Goal: Obtain resource: Download file/media

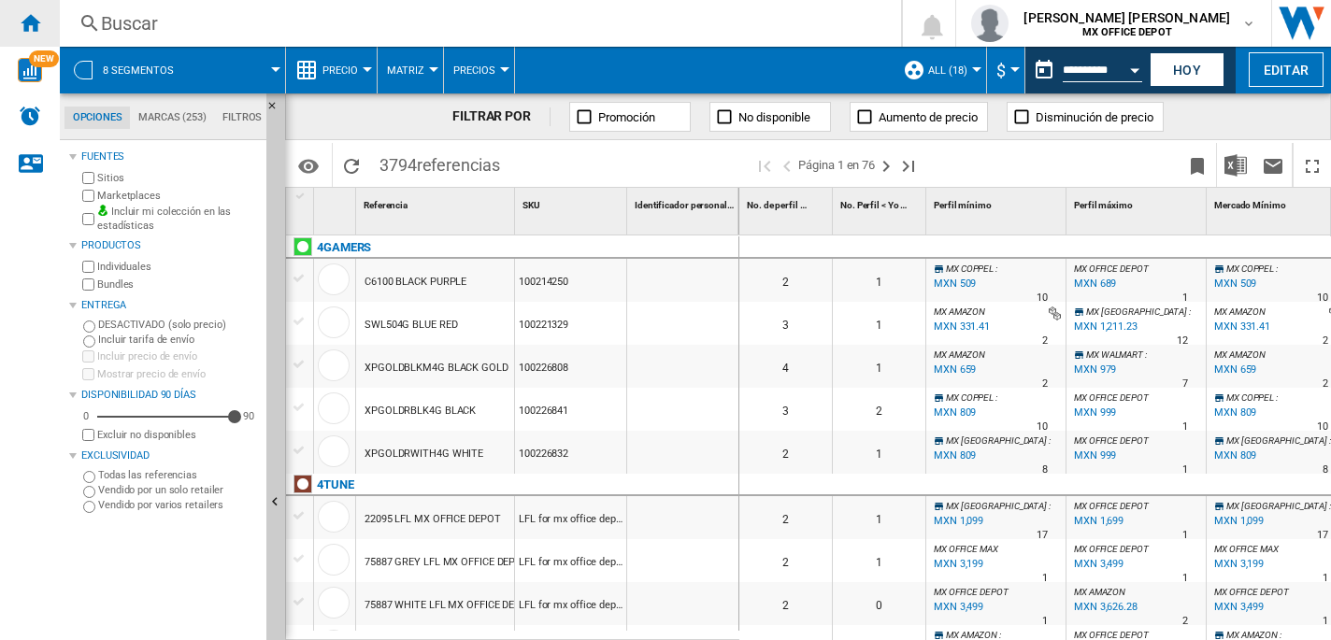
click at [30, 21] on ng-md-icon "Inicio" at bounding box center [30, 22] width 22 height 22
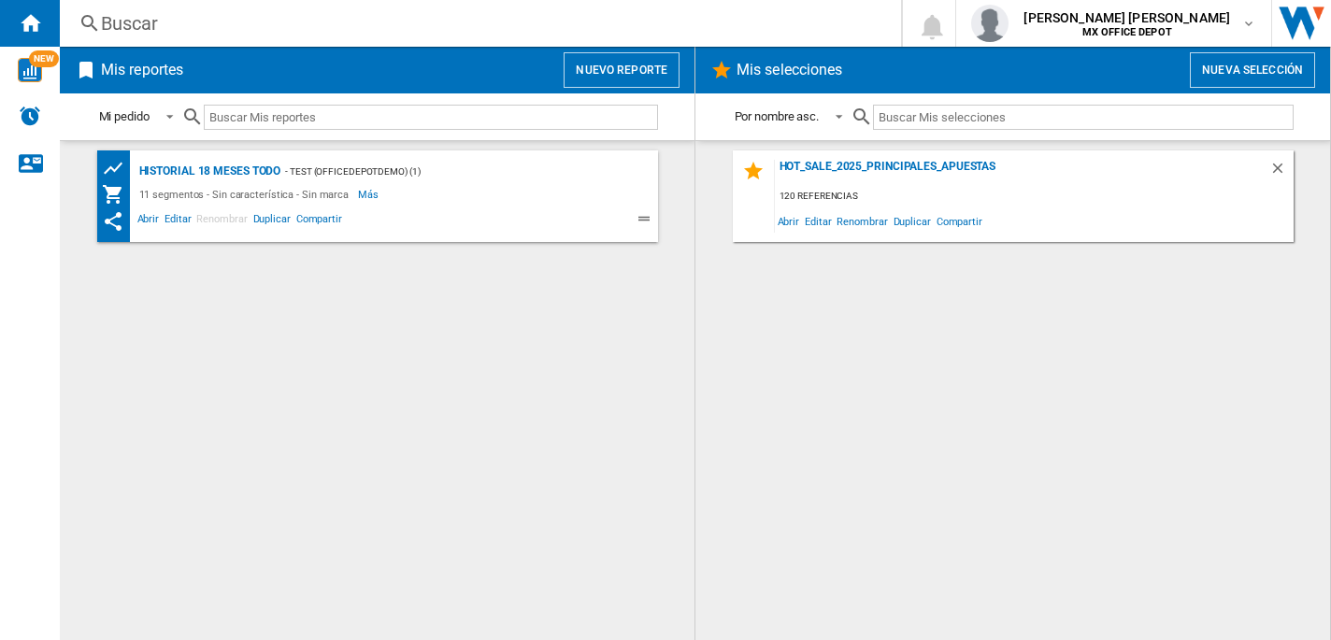
click at [611, 72] on button "Nuevo reporte" at bounding box center [622, 70] width 116 height 36
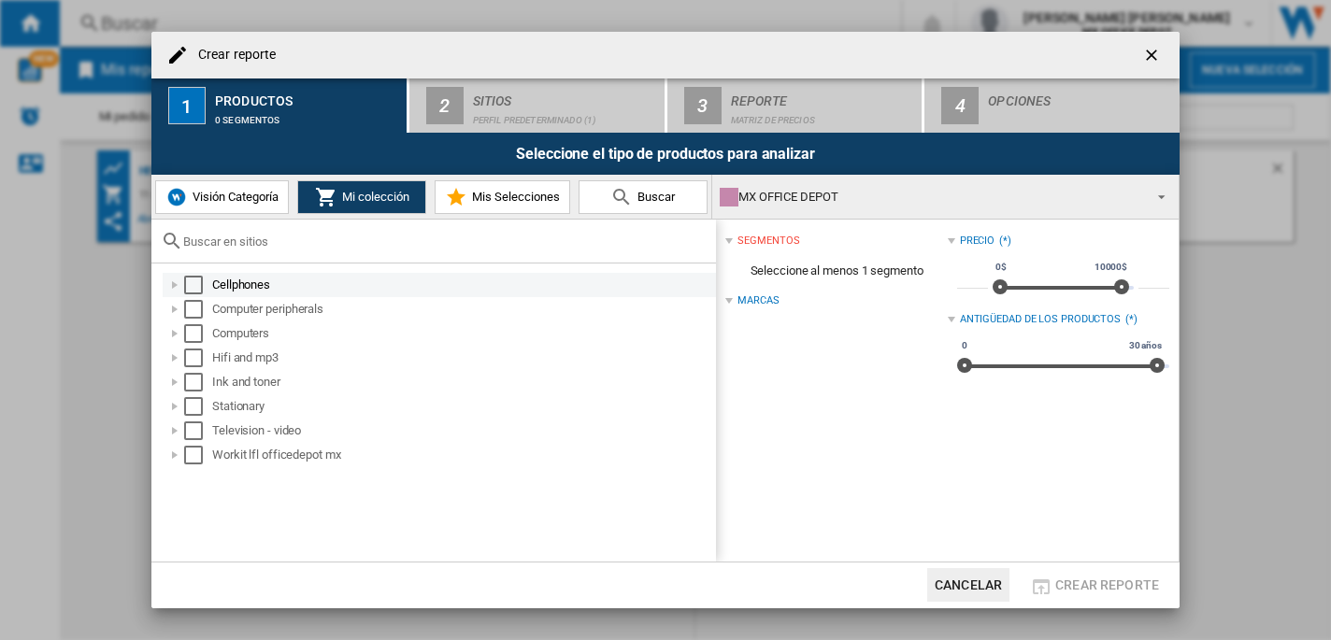
click at [194, 281] on div "Select" at bounding box center [193, 285] width 19 height 19
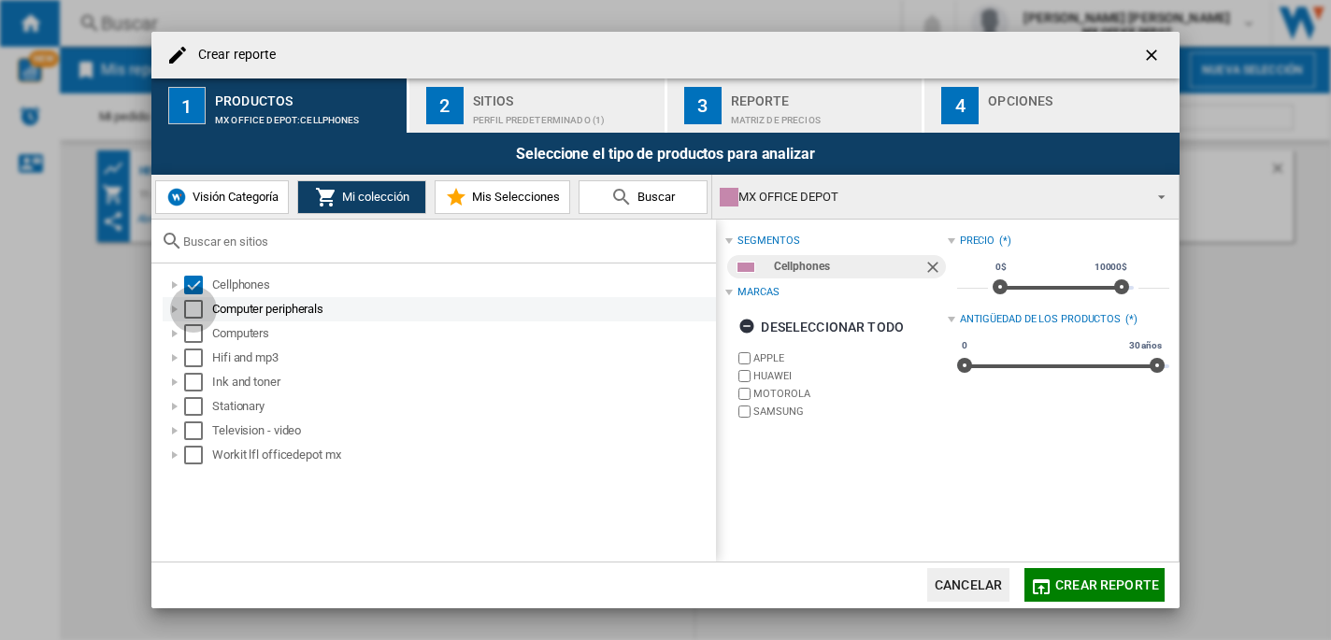
click at [193, 311] on div "Select" at bounding box center [193, 309] width 19 height 19
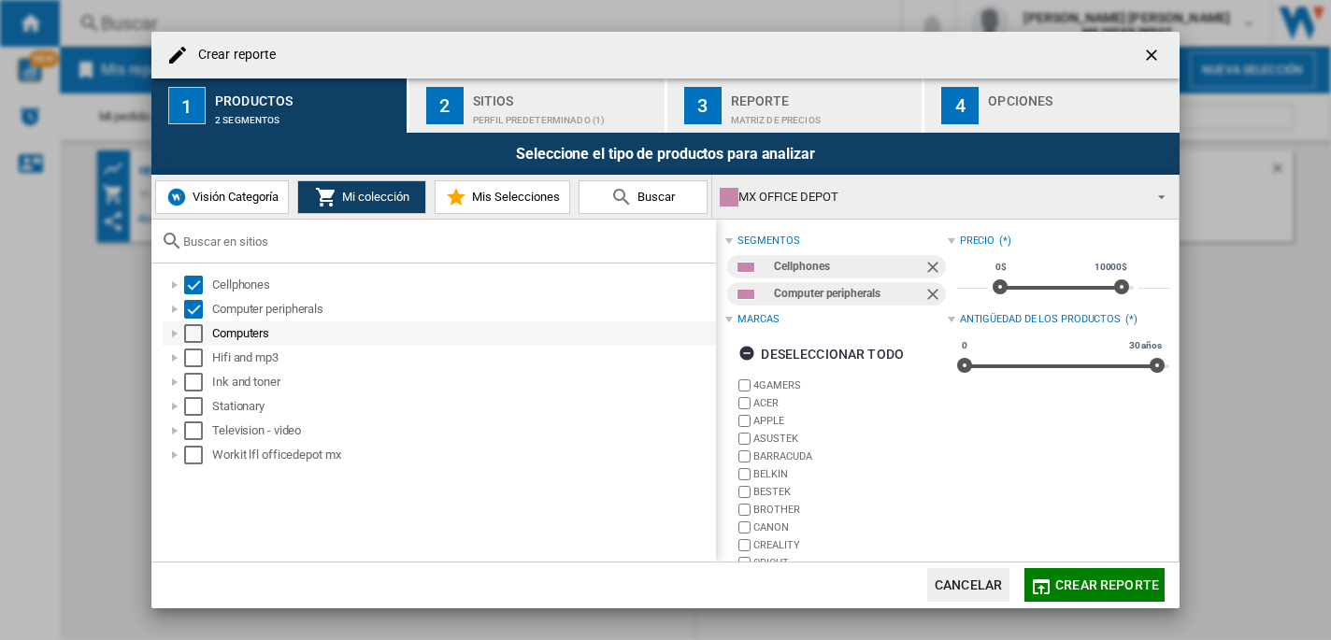
click at [192, 340] on div "Select" at bounding box center [193, 333] width 19 height 19
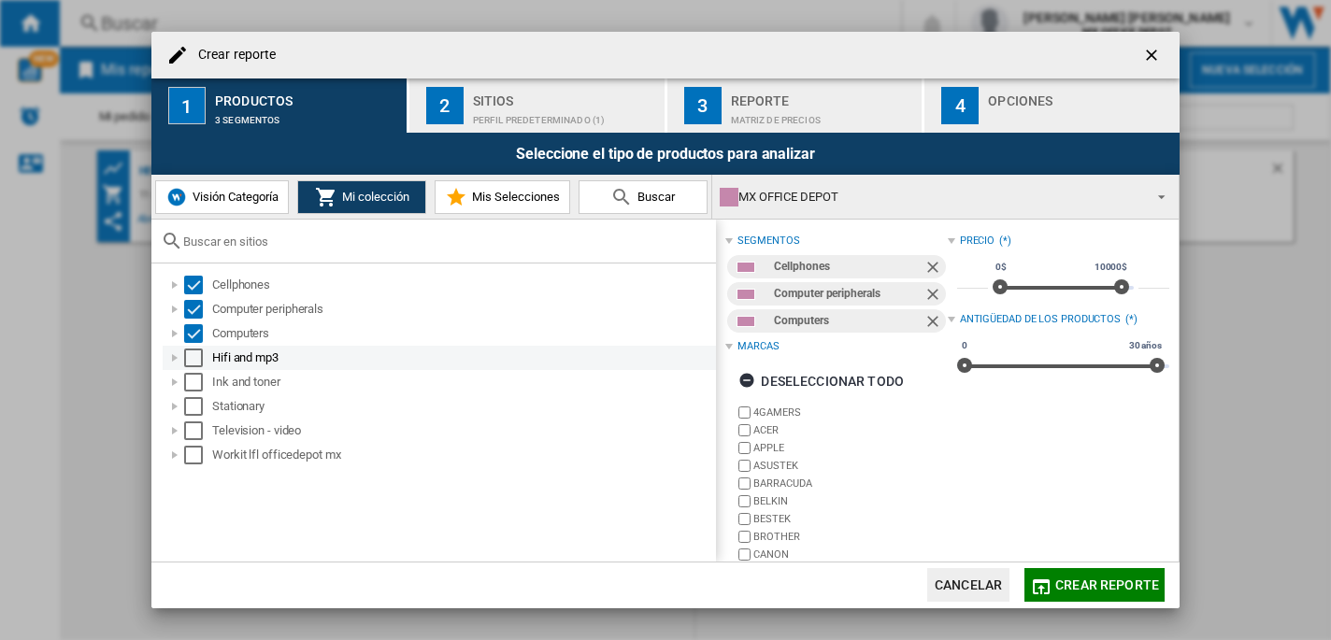
click at [193, 359] on div "Select" at bounding box center [193, 358] width 19 height 19
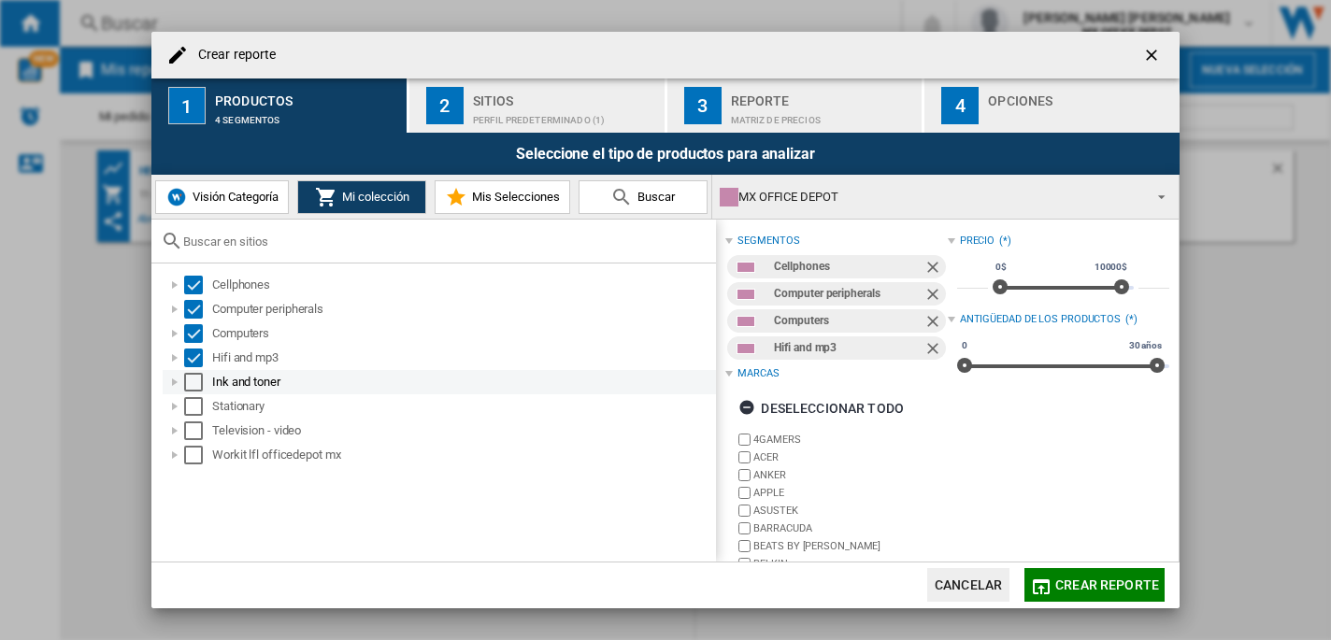
click at [196, 386] on div "Select" at bounding box center [193, 382] width 19 height 19
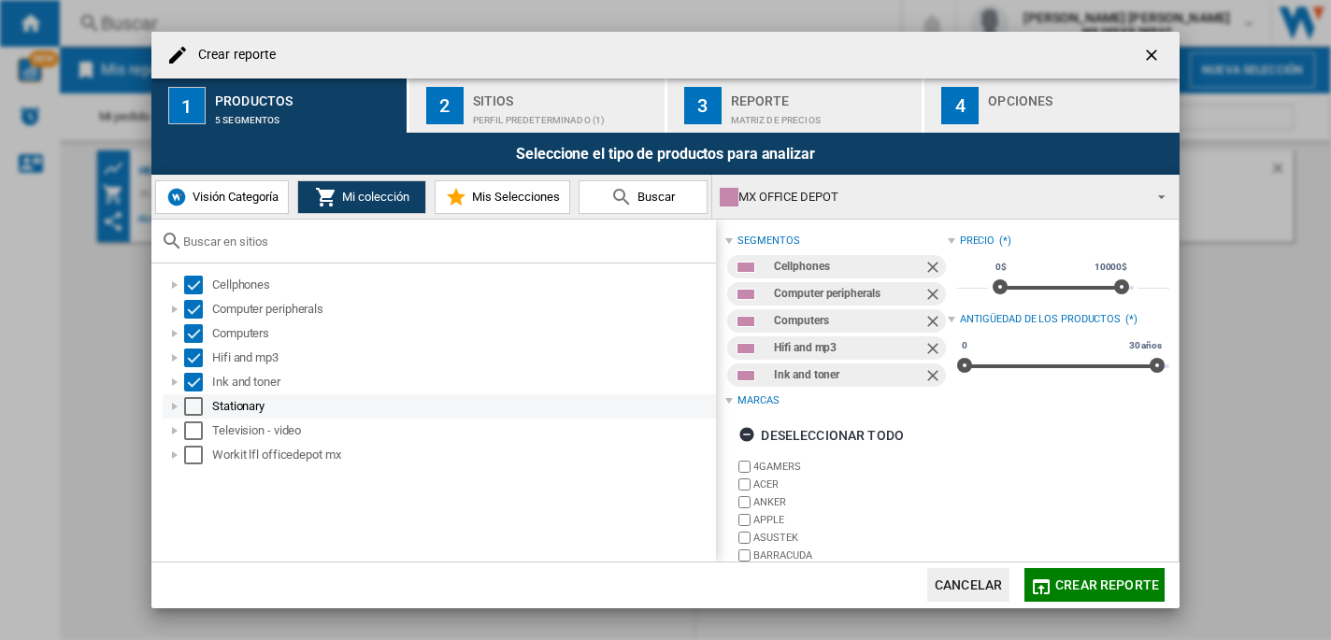
click at [194, 409] on div "Select" at bounding box center [193, 406] width 19 height 19
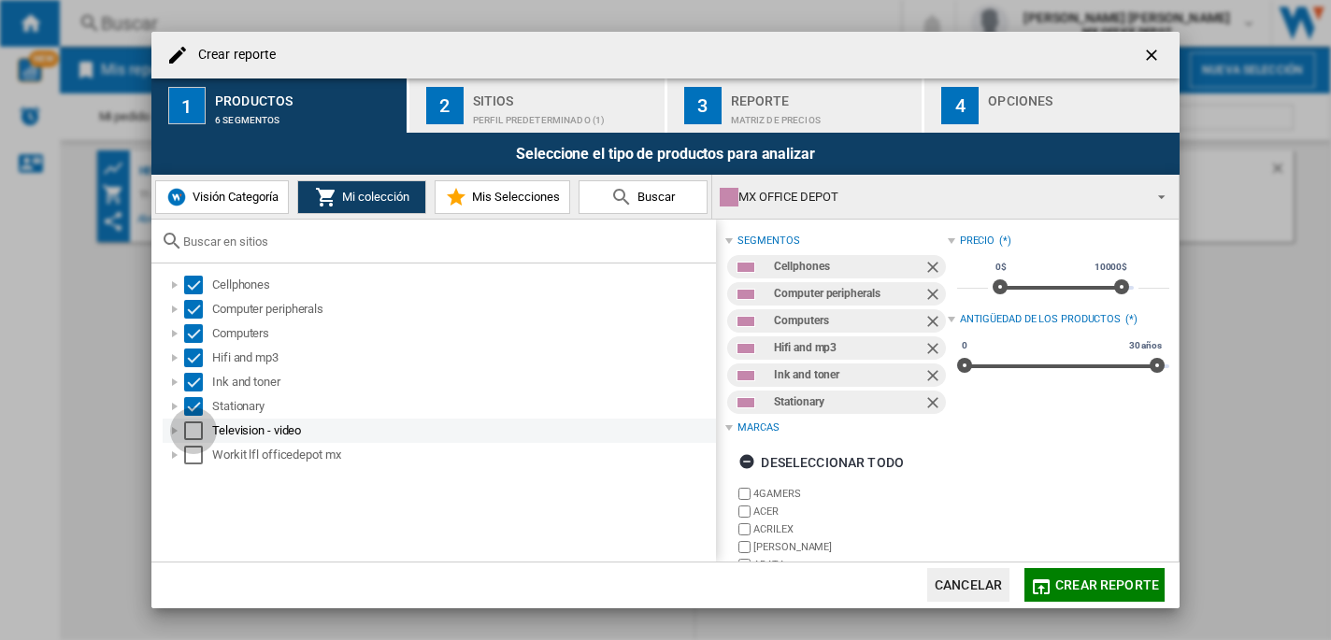
click at [186, 437] on div "Select" at bounding box center [193, 431] width 19 height 19
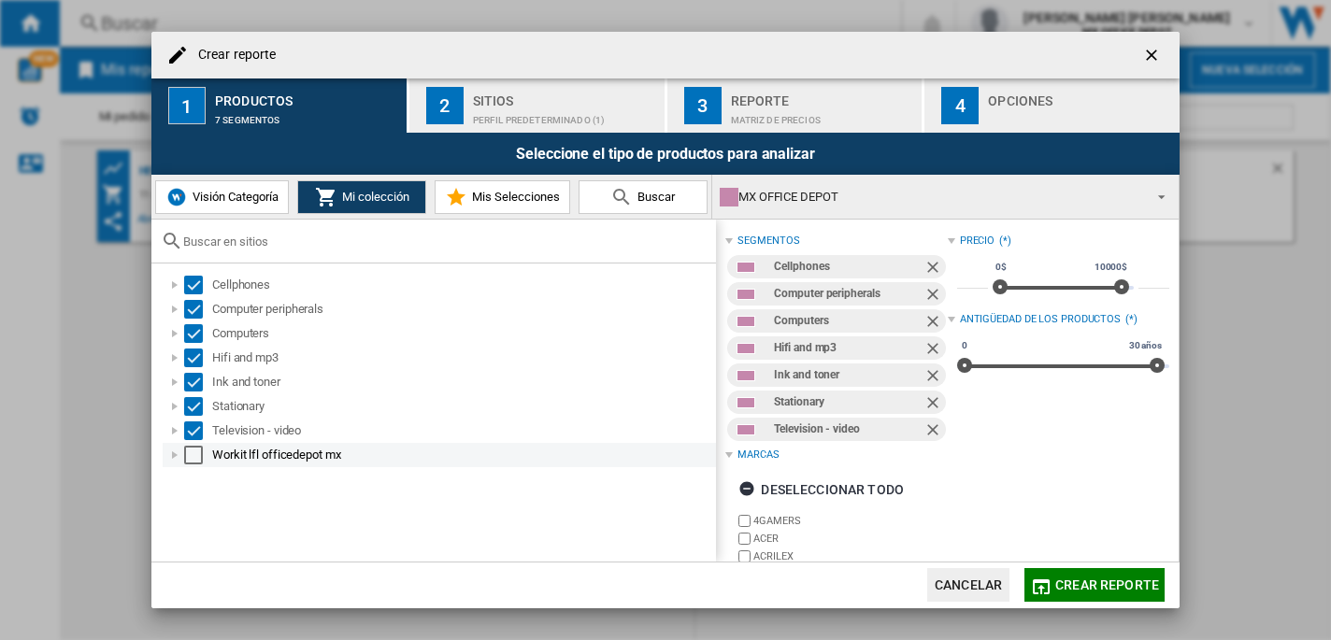
click at [185, 455] on div "Select" at bounding box center [193, 455] width 19 height 19
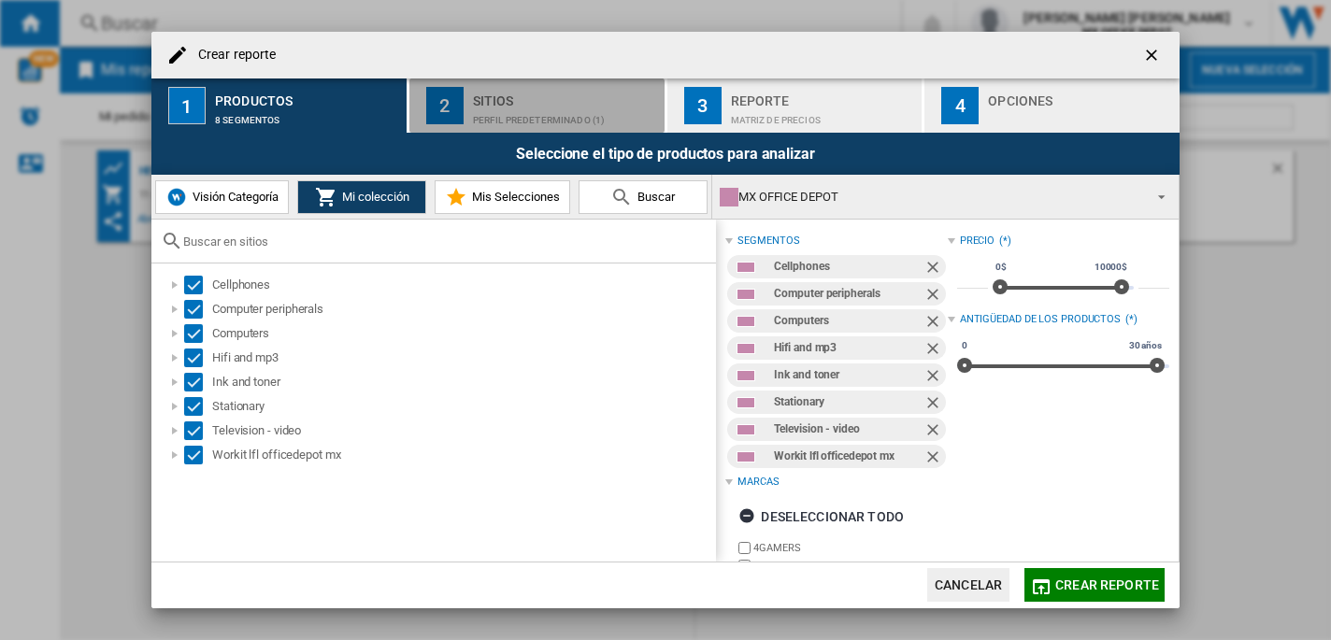
click at [498, 116] on div "Perfil predeterminado (1)" at bounding box center [565, 116] width 184 height 20
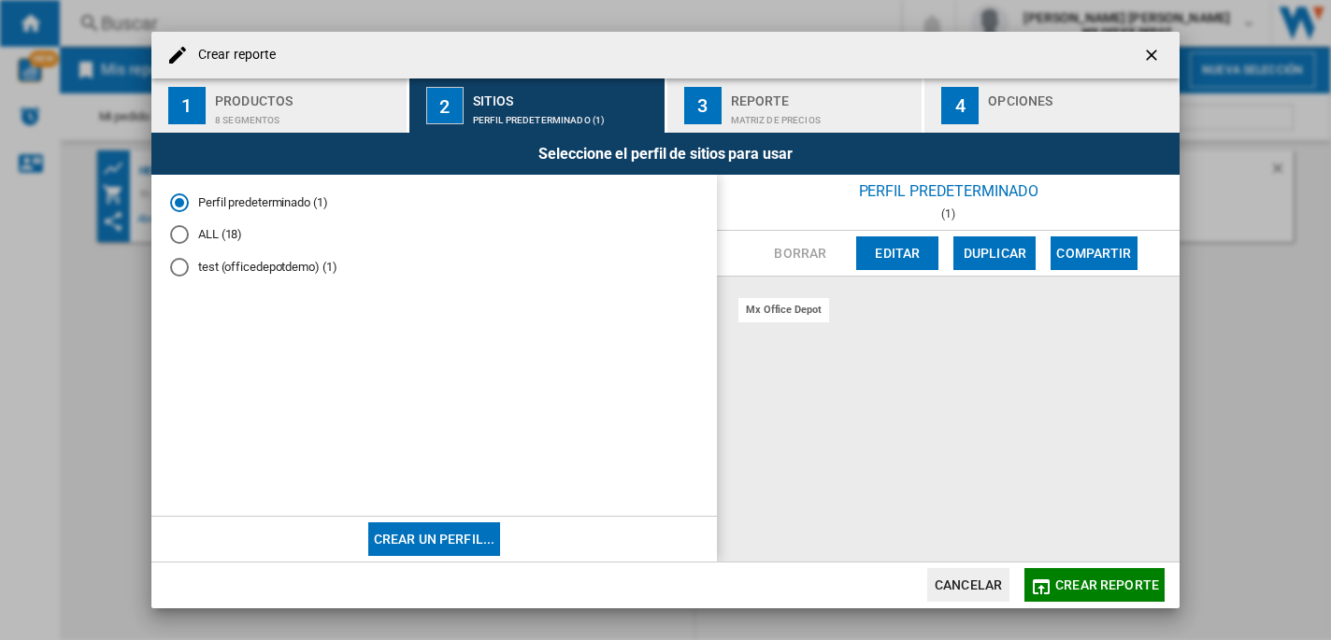
click at [177, 236] on div "ALL (18)" at bounding box center [179, 234] width 19 height 19
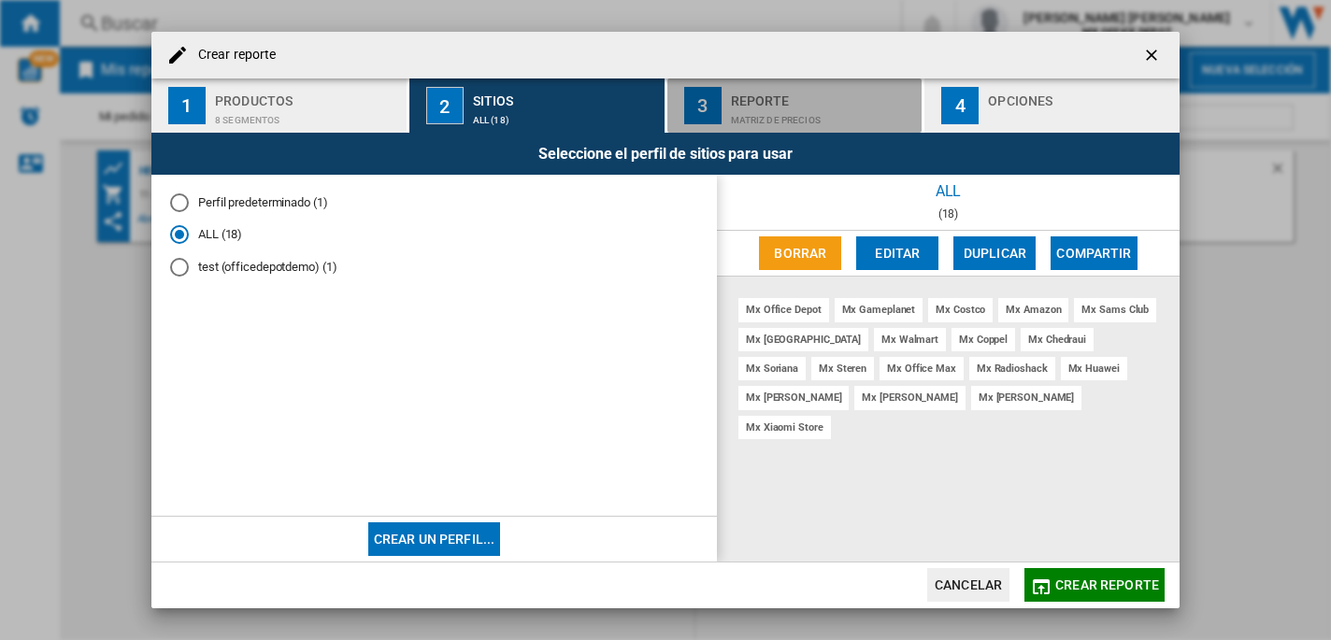
drag, startPoint x: 768, startPoint y: 95, endPoint x: 762, endPoint y: 111, distance: 17.2
click at [768, 96] on div "Reporte" at bounding box center [823, 96] width 184 height 20
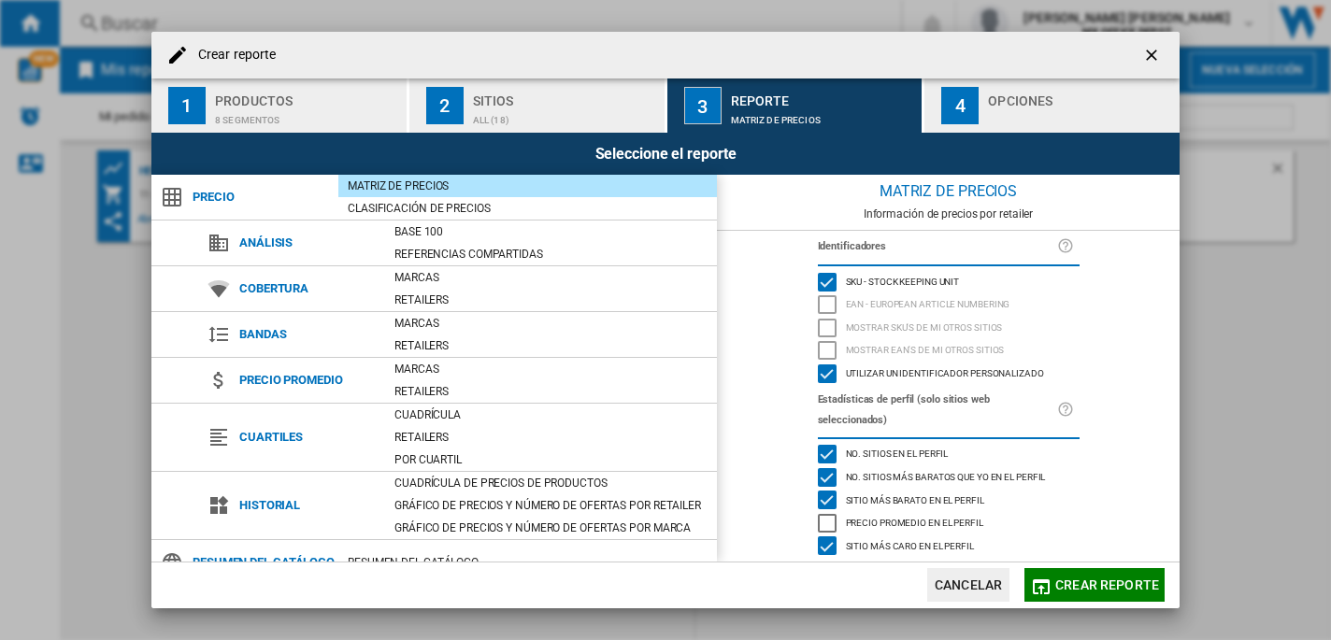
click at [1002, 121] on div "button" at bounding box center [1080, 116] width 184 height 20
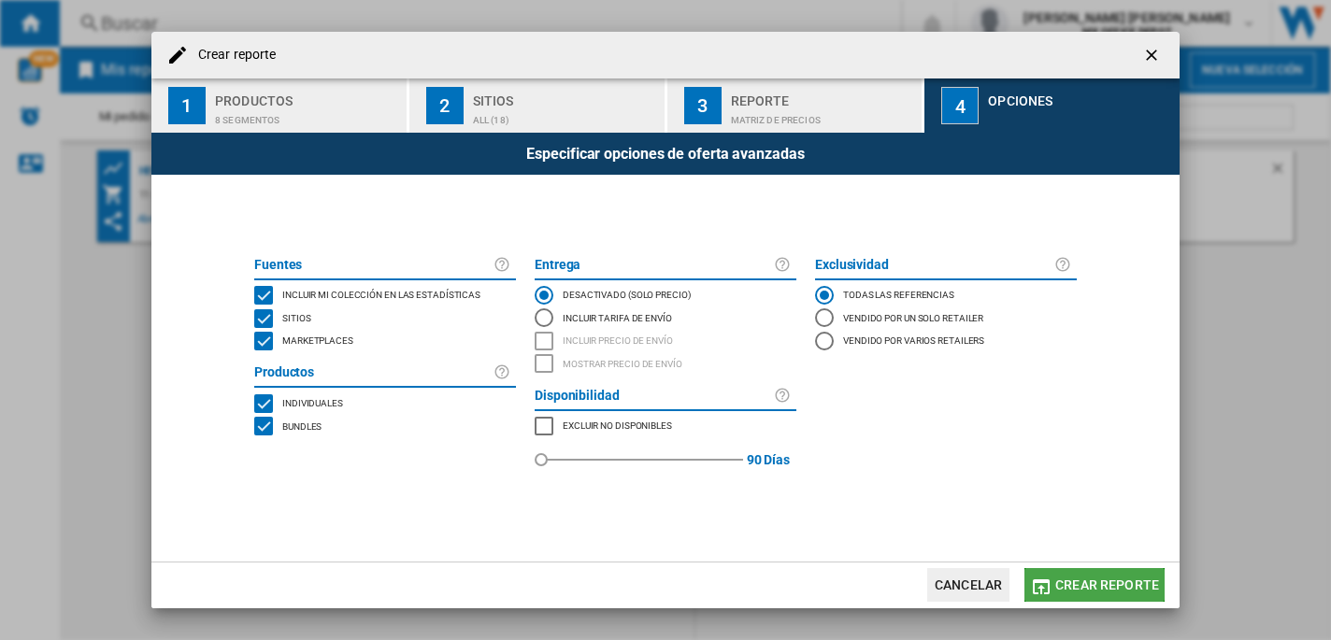
click at [1106, 590] on span "Crear reporte" at bounding box center [1107, 585] width 104 height 15
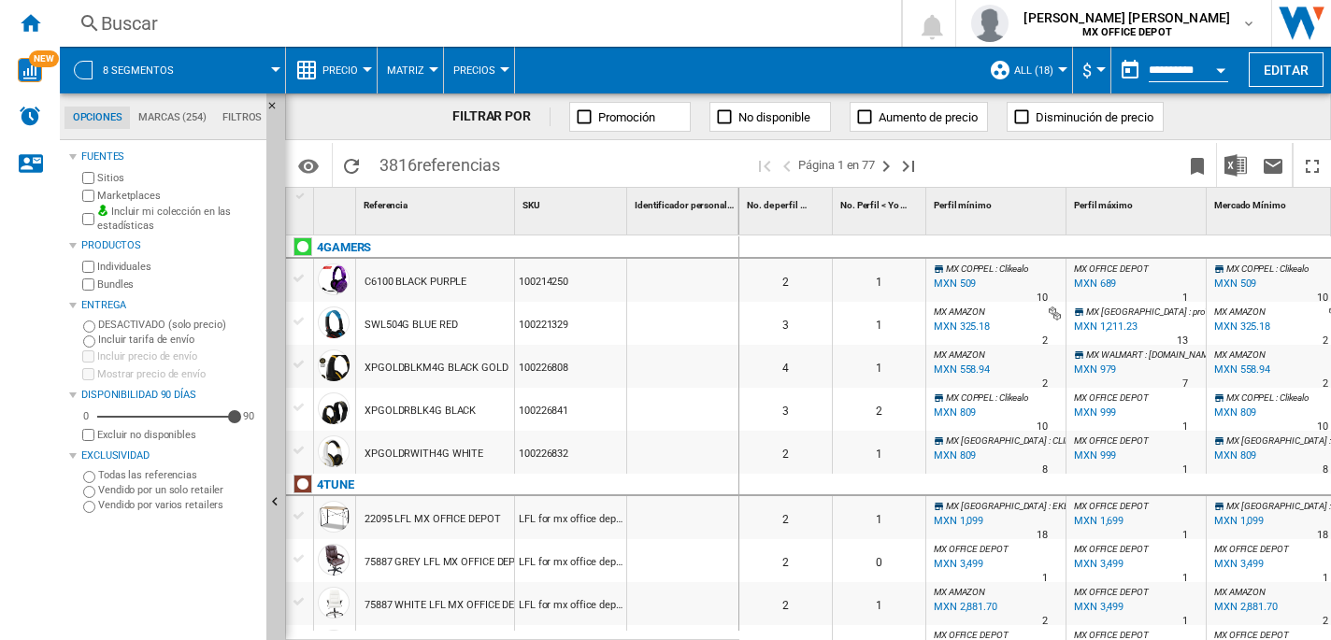
click at [1092, 67] on button "$" at bounding box center [1091, 70] width 19 height 47
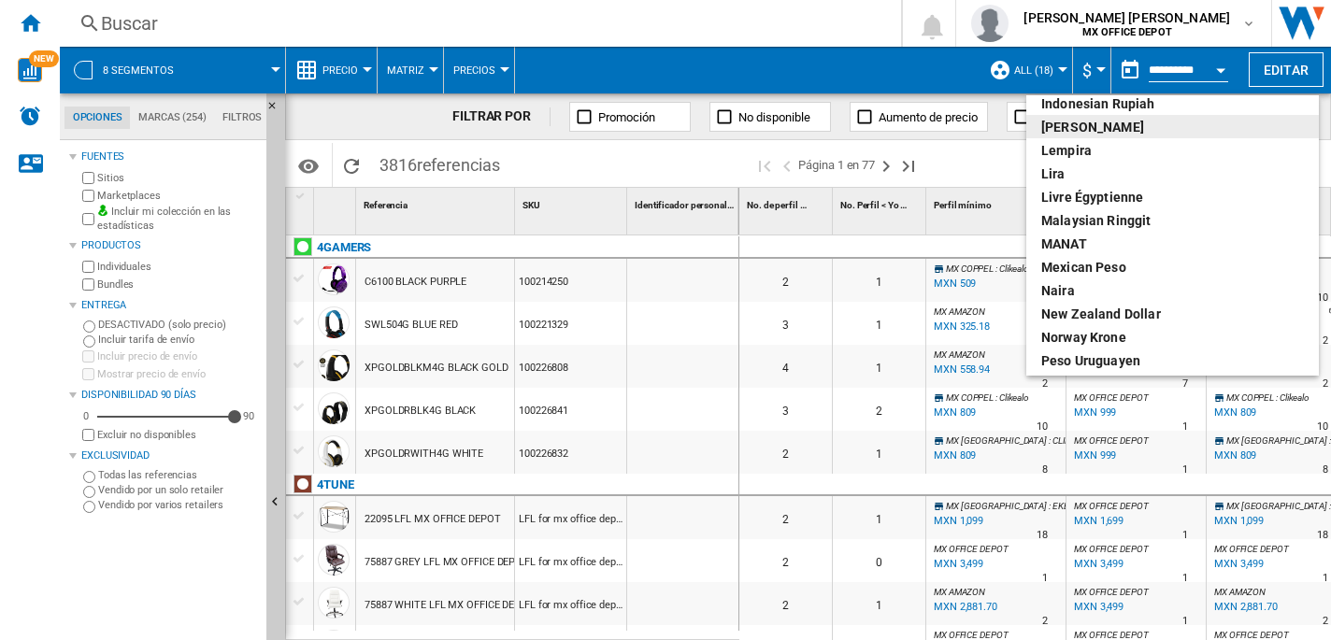
scroll to position [460, 0]
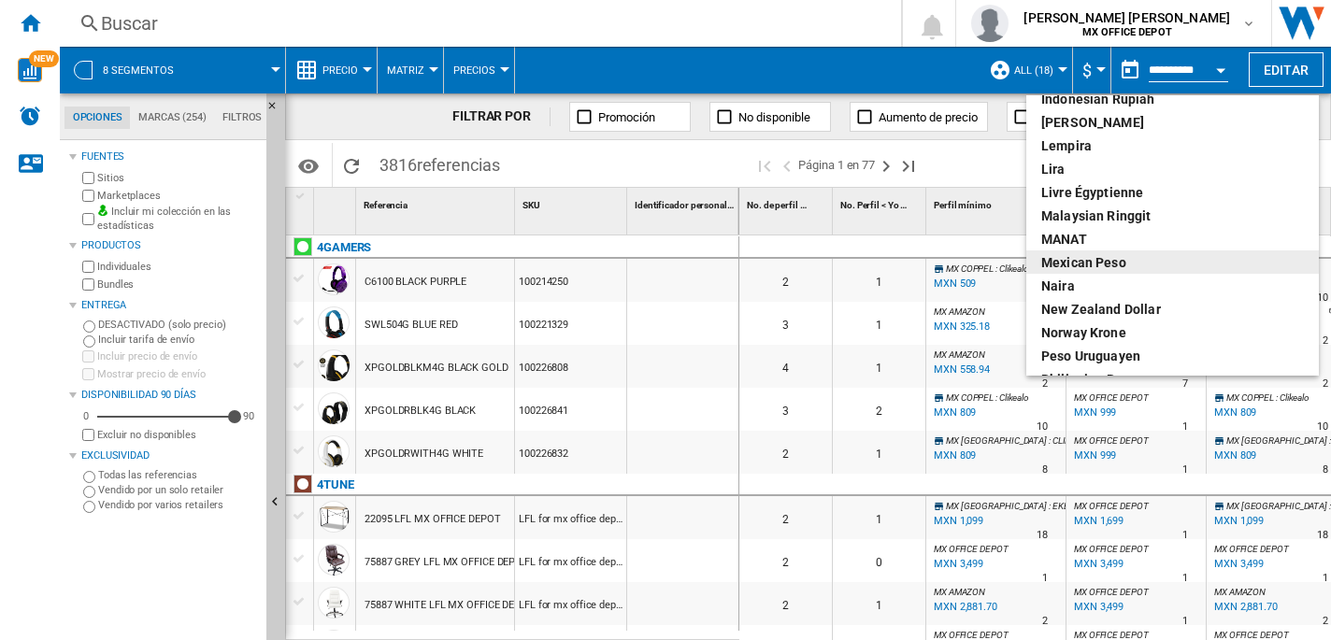
click at [1129, 269] on div "Mexican peso" at bounding box center [1172, 262] width 263 height 19
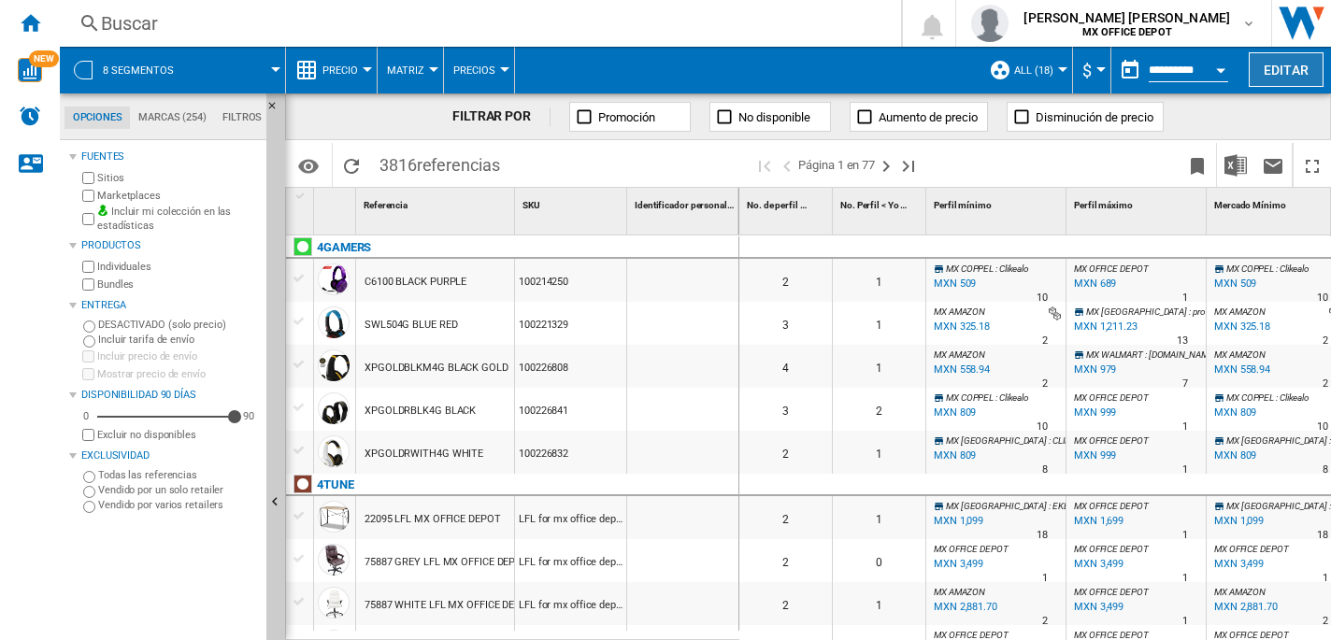
click at [1291, 77] on button "Editar" at bounding box center [1286, 69] width 75 height 35
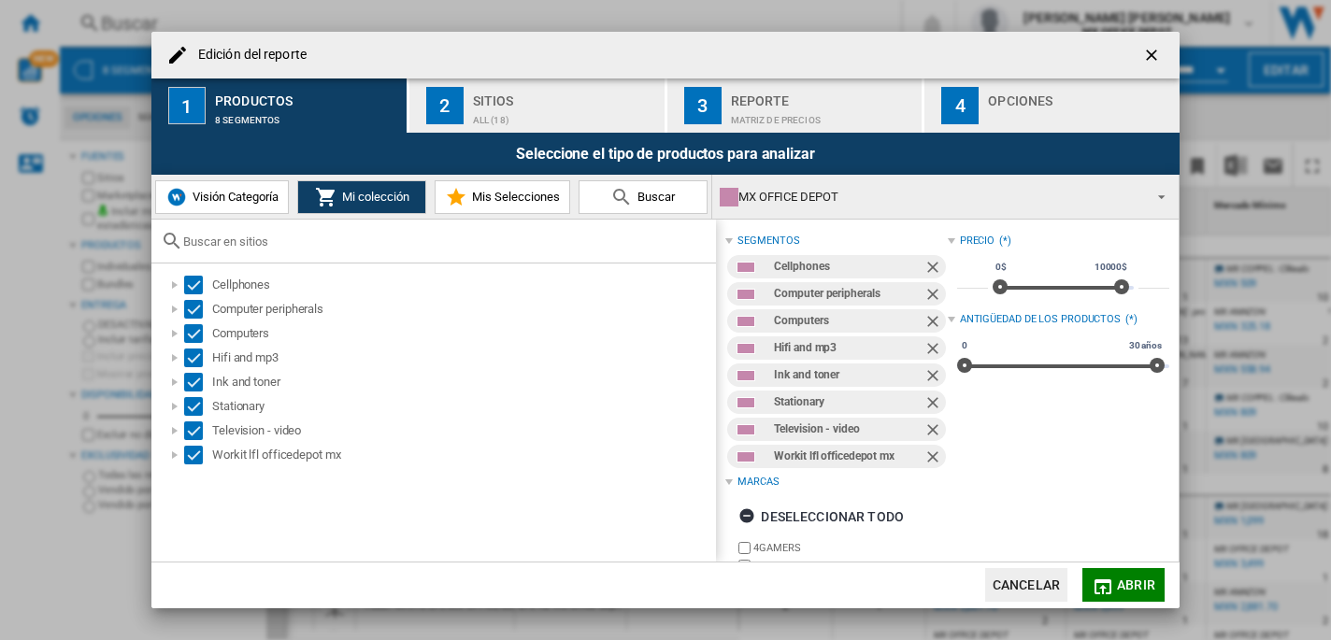
click at [1046, 593] on button "Cancelar" at bounding box center [1026, 585] width 82 height 34
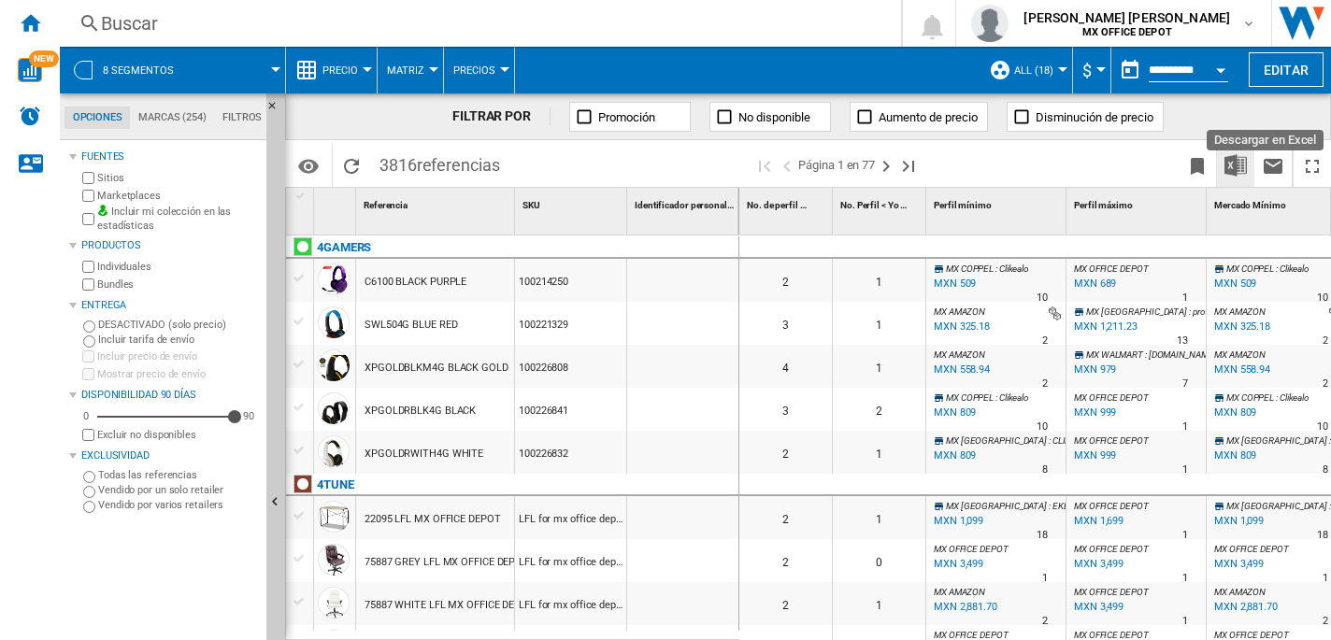
click at [1239, 176] on img "Descargar en Excel" at bounding box center [1236, 165] width 22 height 22
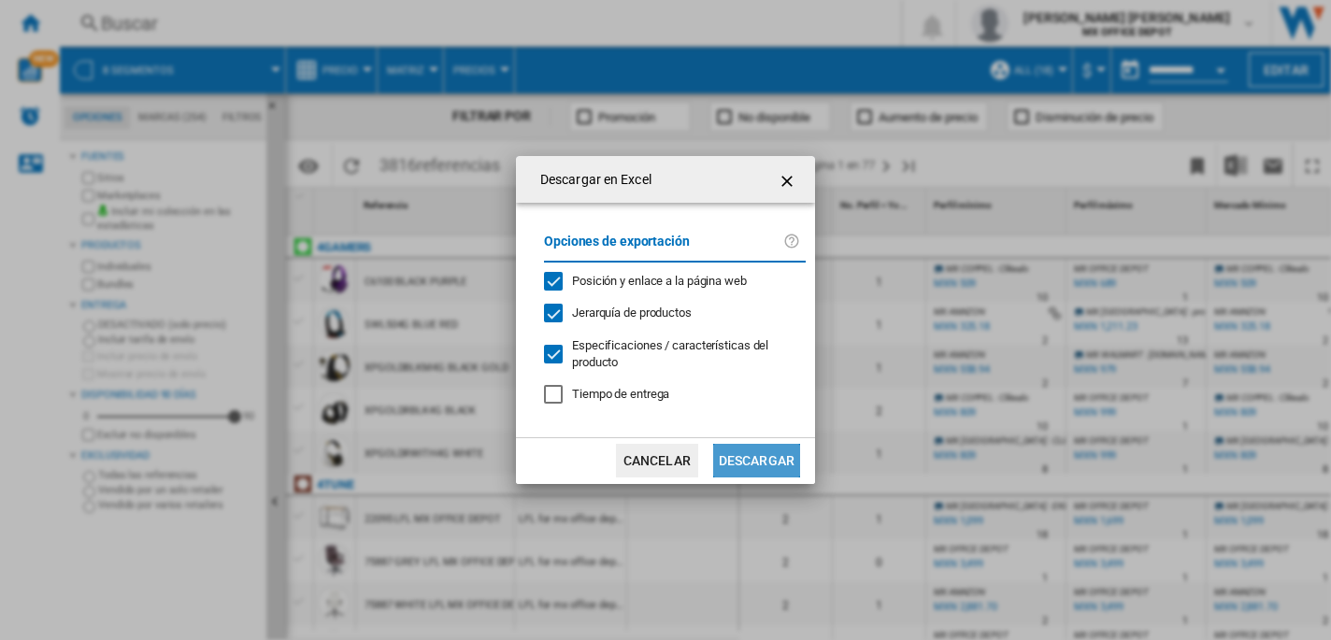
click at [776, 466] on button "Descargar" at bounding box center [756, 461] width 87 height 34
